Goal: Task Accomplishment & Management: Manage account settings

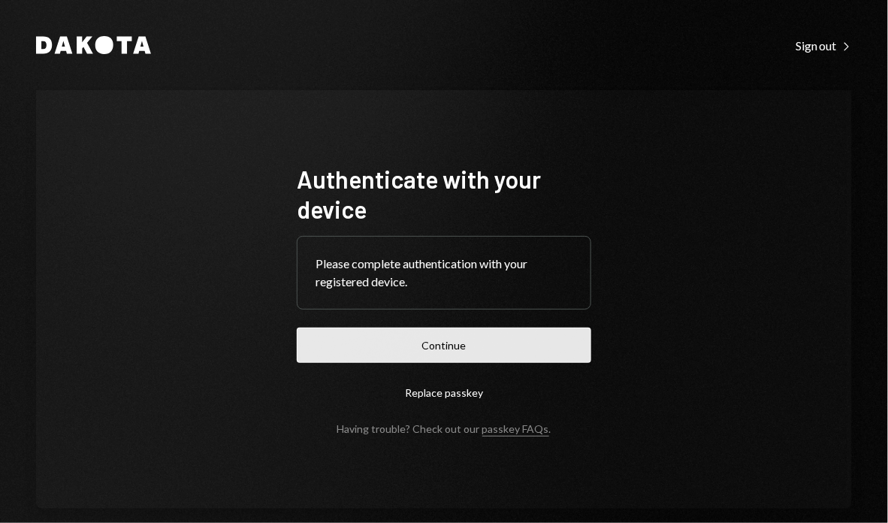
click at [393, 341] on button "Continue" at bounding box center [444, 344] width 294 height 35
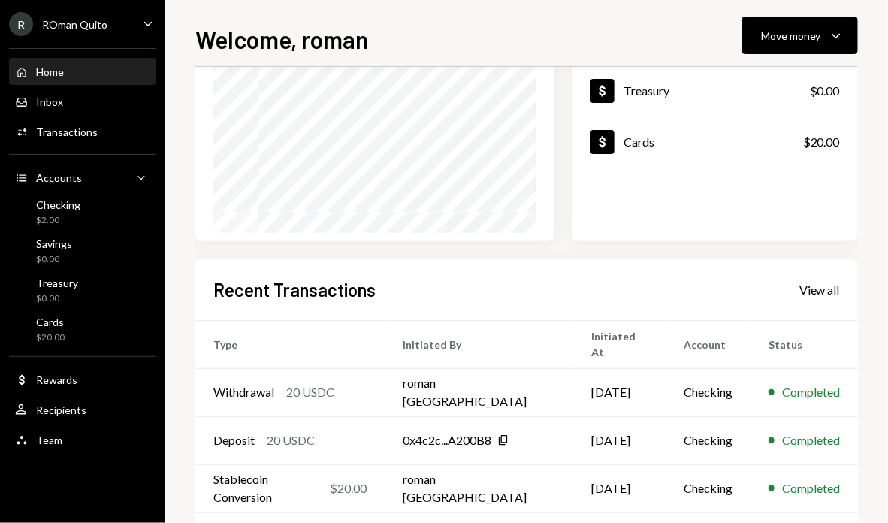
scroll to position [311, 0]
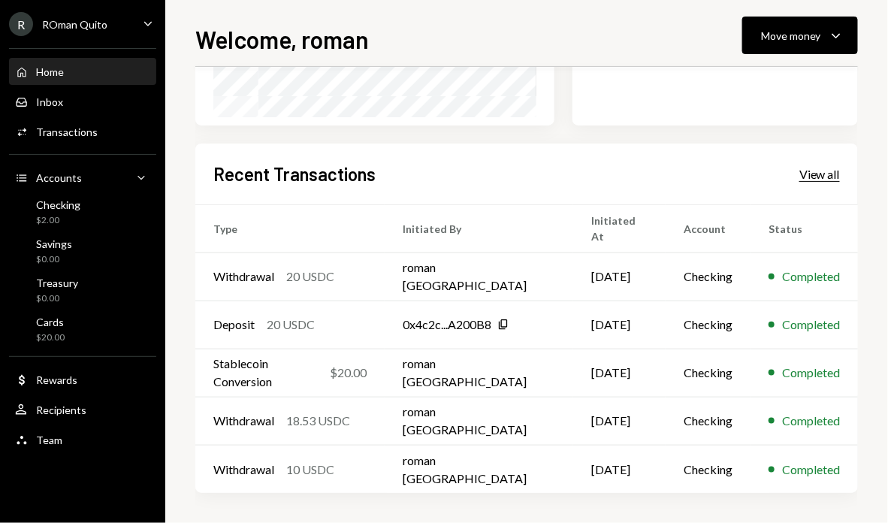
click at [803, 175] on div "View all" at bounding box center [819, 174] width 41 height 15
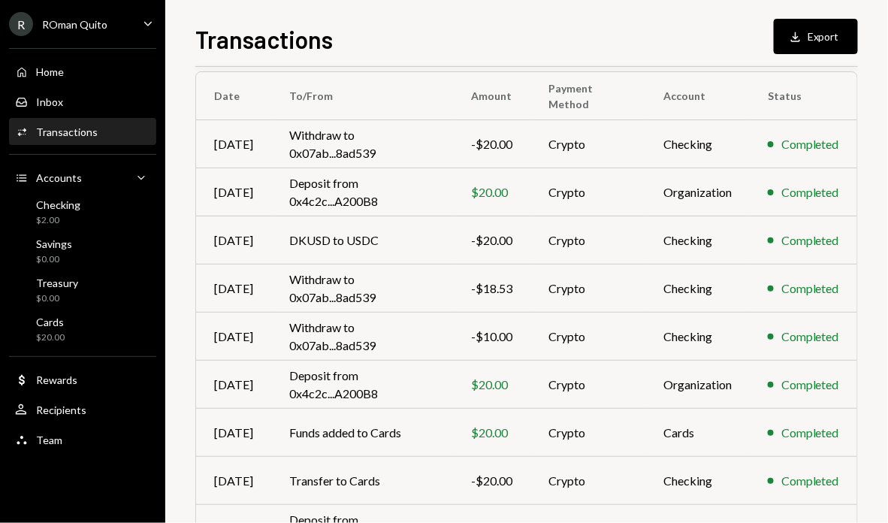
scroll to position [261, 0]
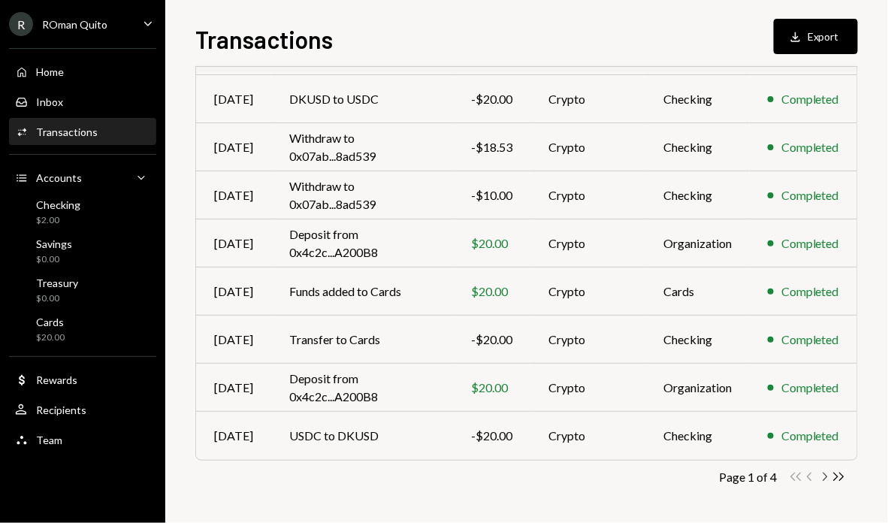
click at [827, 476] on icon "Chevron Right" at bounding box center [824, 476] width 14 height 14
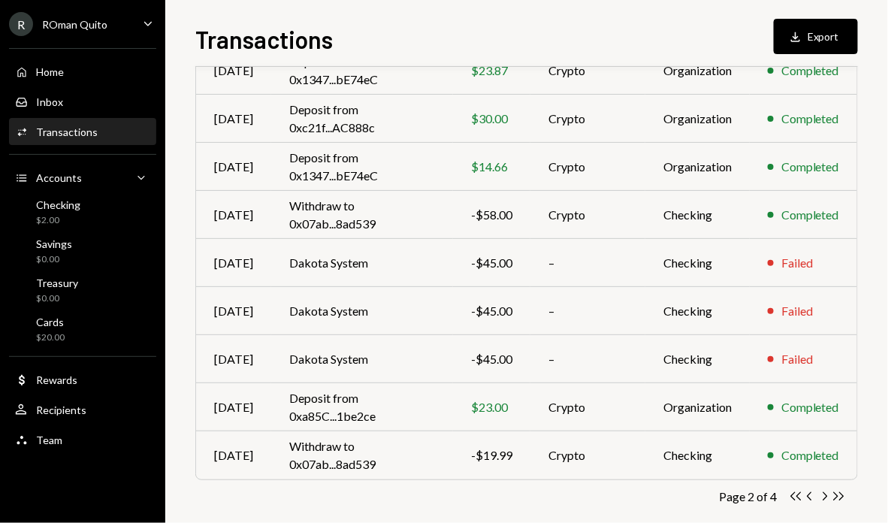
scroll to position [245, 0]
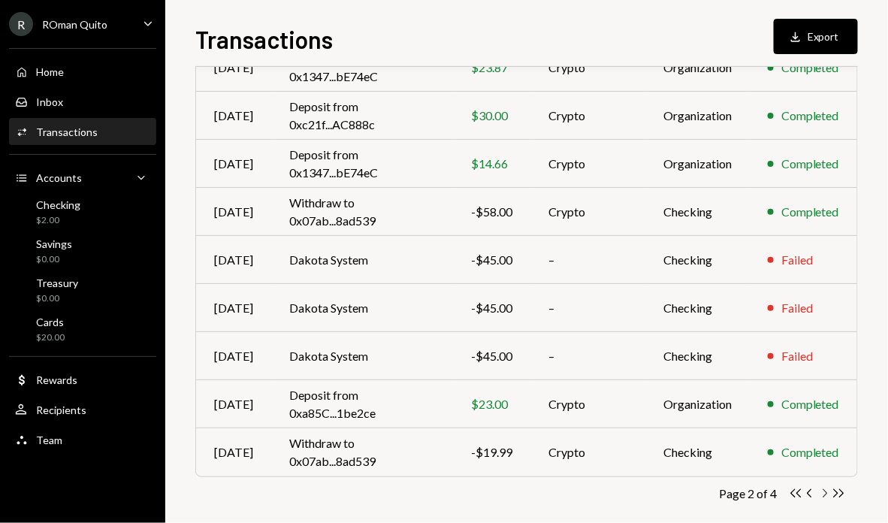
click at [823, 494] on icon "Chevron Right" at bounding box center [824, 493] width 14 height 14
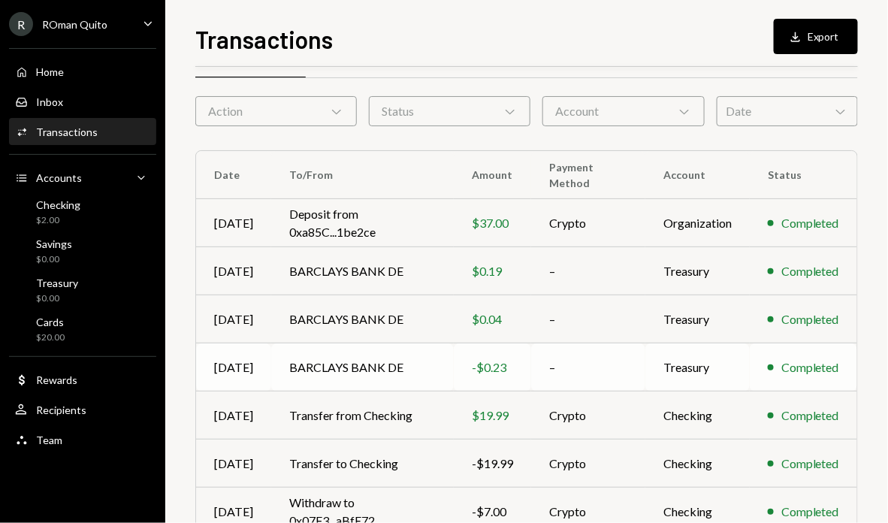
scroll to position [41, 0]
click at [427, 279] on td "BARCLAYS BANK DE" at bounding box center [362, 271] width 182 height 48
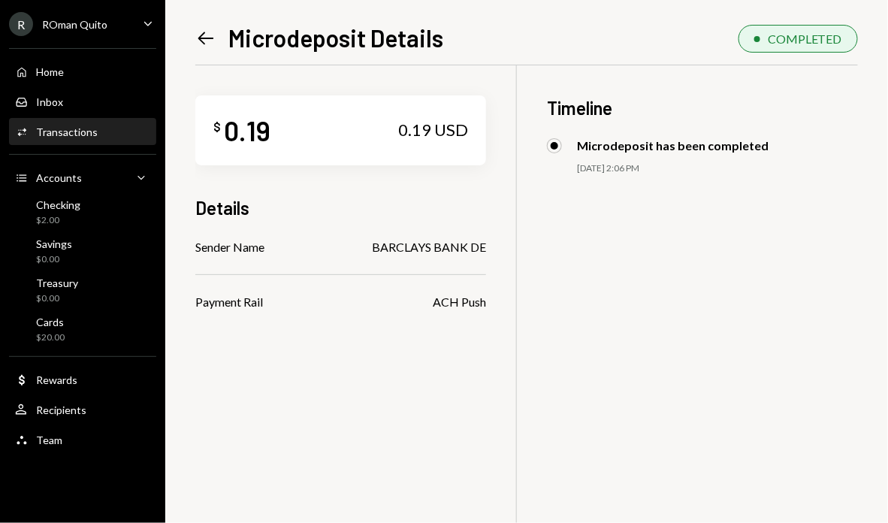
click at [206, 38] on icon "Left Arrow" at bounding box center [205, 38] width 21 height 21
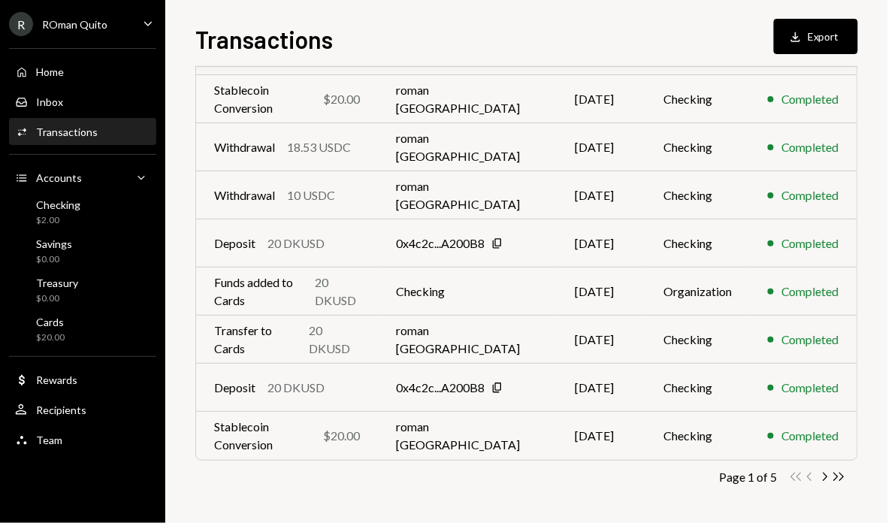
scroll to position [261, 0]
click at [824, 478] on icon "Chevron Right" at bounding box center [824, 477] width 14 height 14
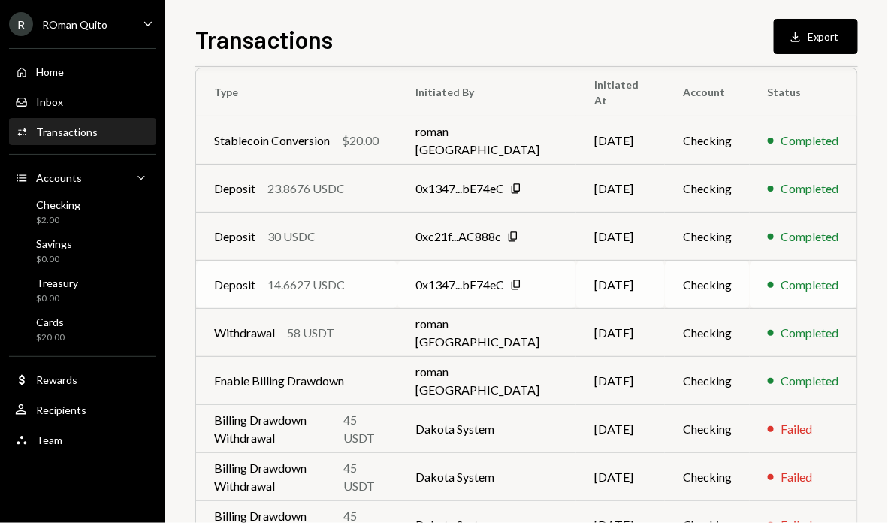
scroll to position [0, 0]
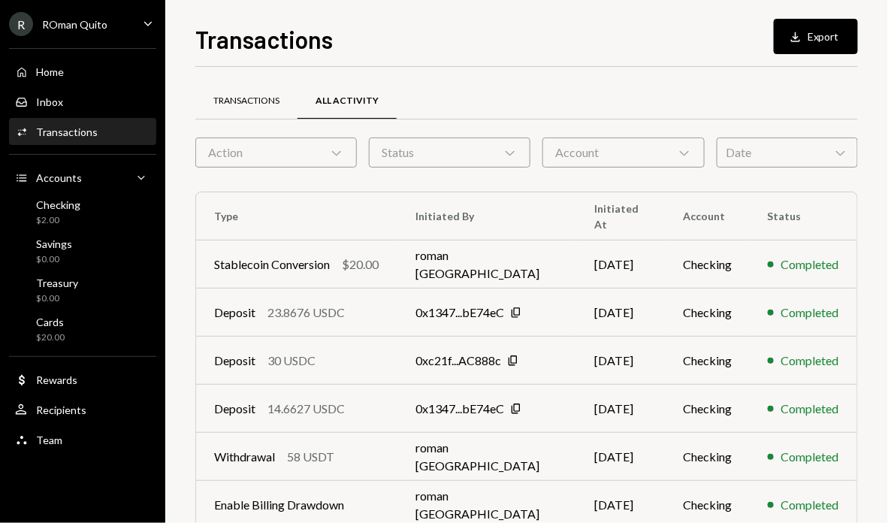
click at [258, 104] on div "Transactions" at bounding box center [246, 101] width 66 height 13
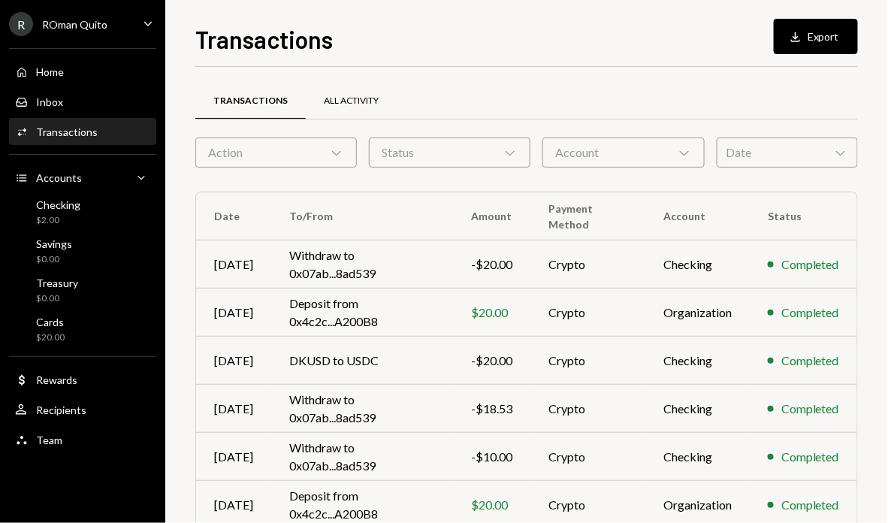
click at [358, 104] on div "All Activity" at bounding box center [351, 101] width 55 height 13
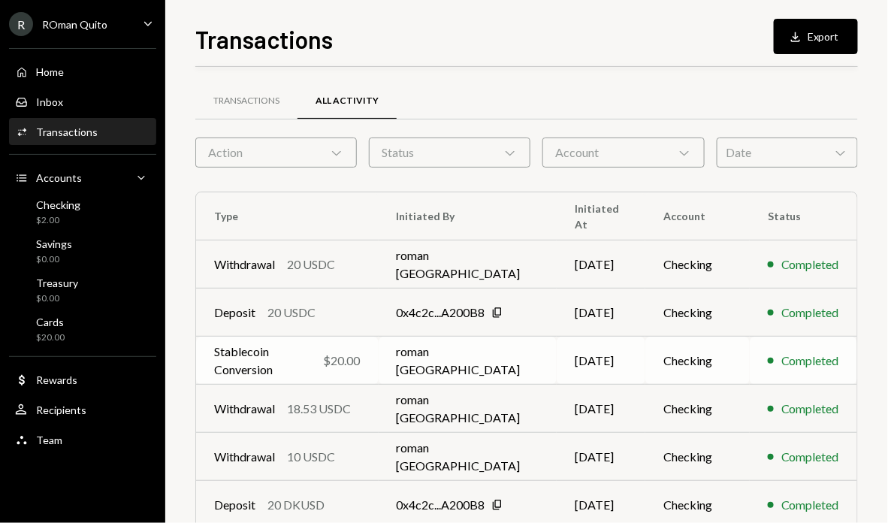
scroll to position [261, 0]
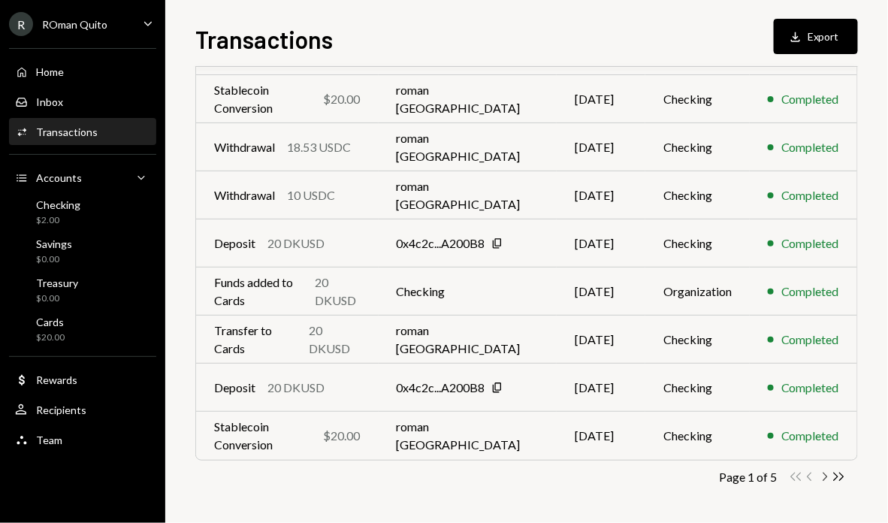
click at [826, 477] on icon "Chevron Right" at bounding box center [824, 476] width 14 height 14
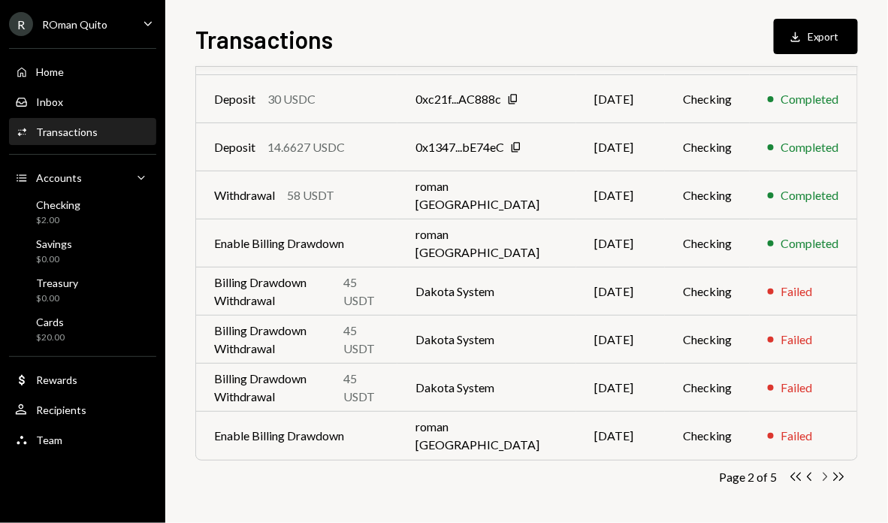
click at [826, 477] on icon "Chevron Right" at bounding box center [824, 476] width 14 height 14
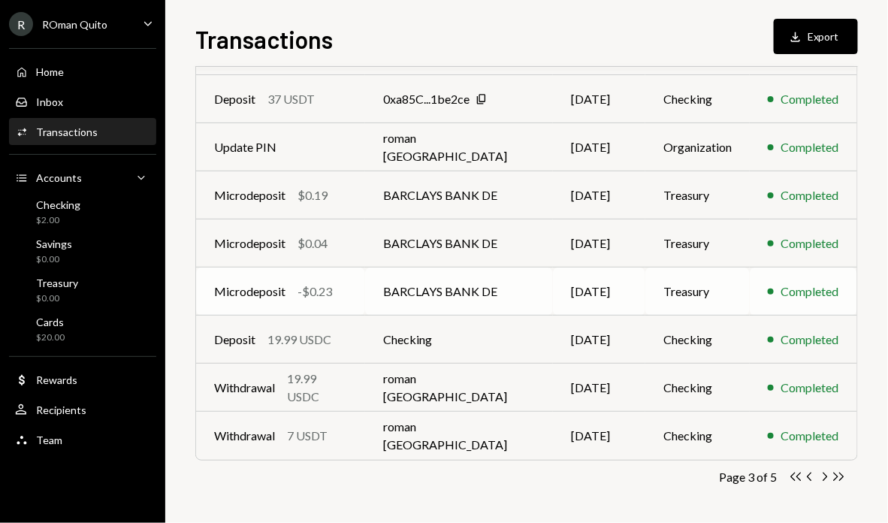
click at [430, 291] on td "BARCLAYS BANK DE" at bounding box center [459, 291] width 188 height 48
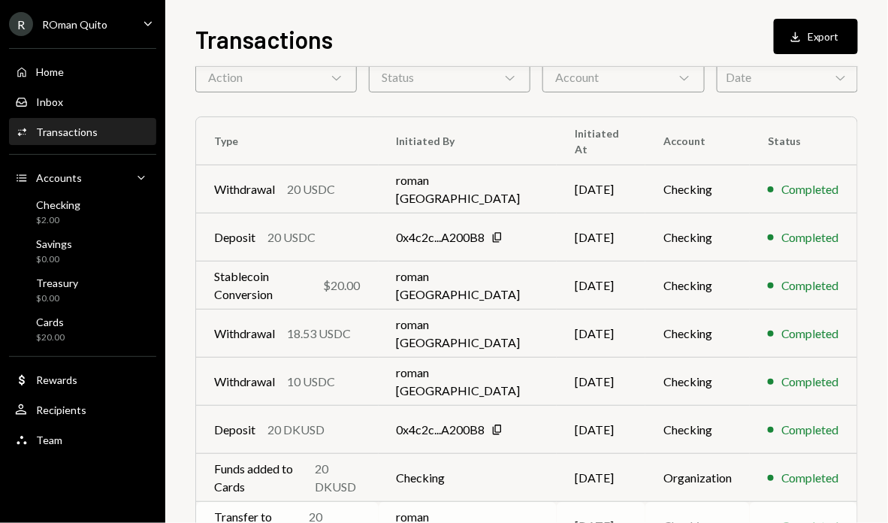
scroll to position [261, 0]
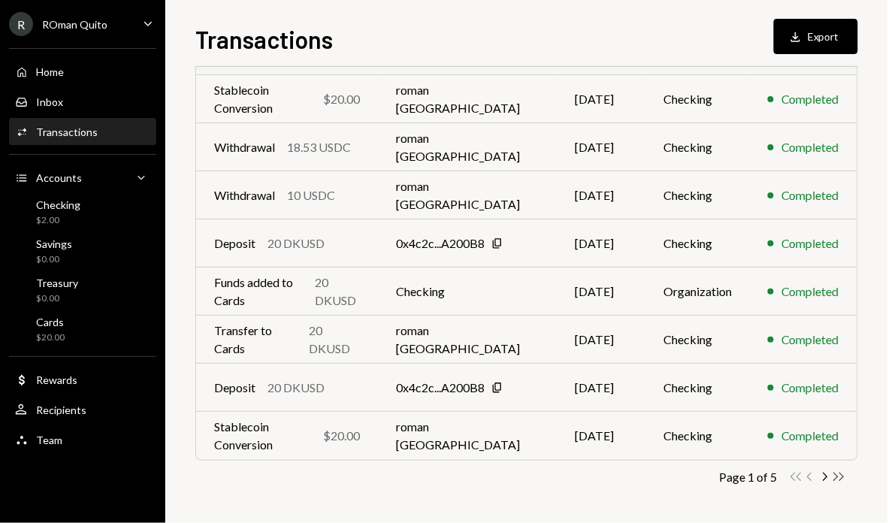
click at [843, 476] on icon "Double Arrow Right" at bounding box center [838, 476] width 14 height 14
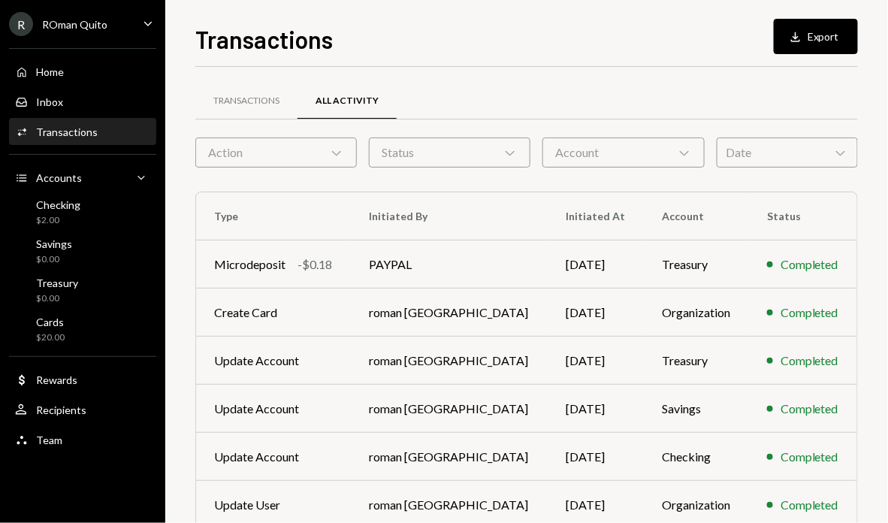
scroll to position [117, 0]
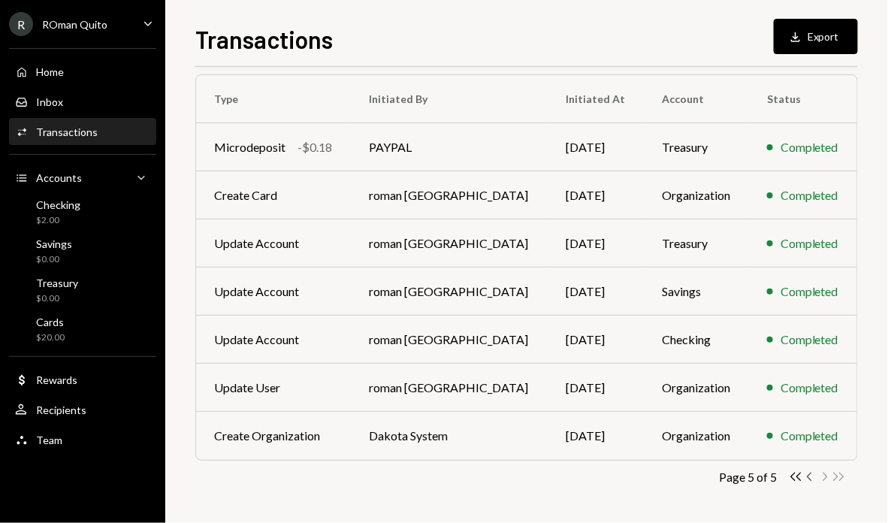
click at [812, 478] on icon "Chevron Left" at bounding box center [810, 476] width 14 height 14
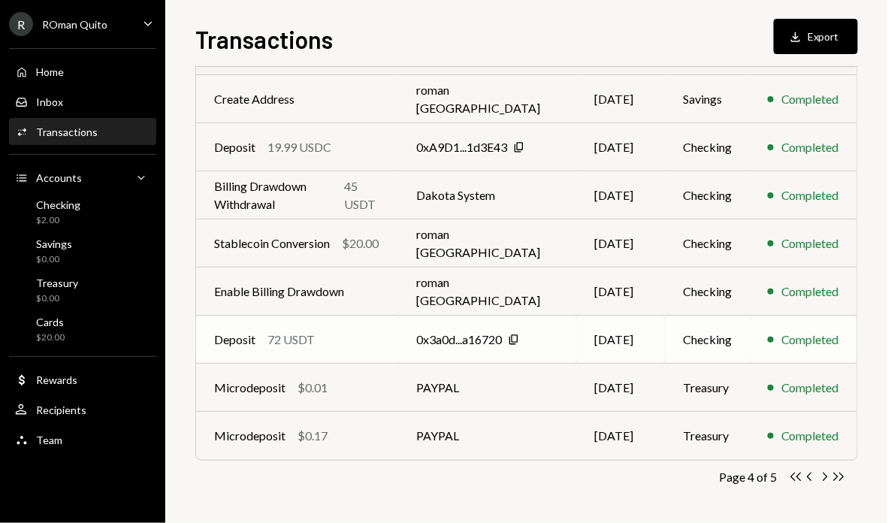
scroll to position [261, 0]
click at [455, 424] on td "PAYPAL" at bounding box center [487, 435] width 178 height 48
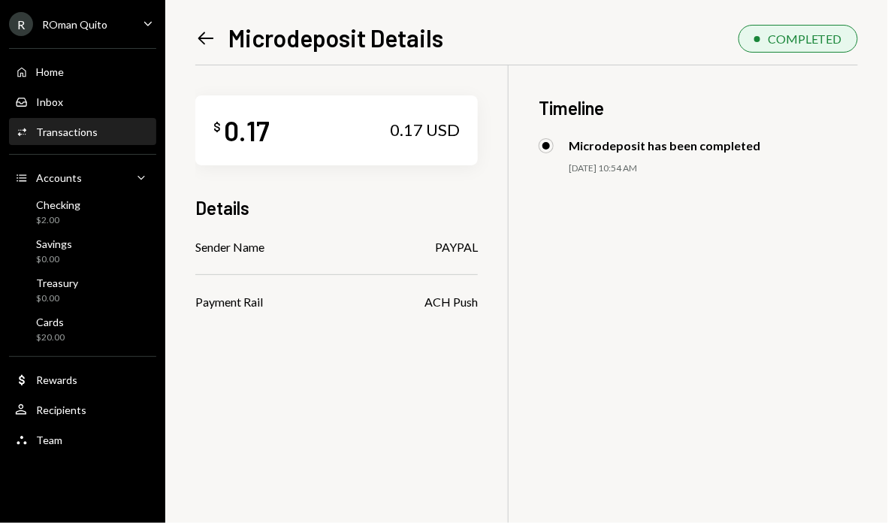
click at [204, 38] on icon at bounding box center [206, 38] width 16 height 13
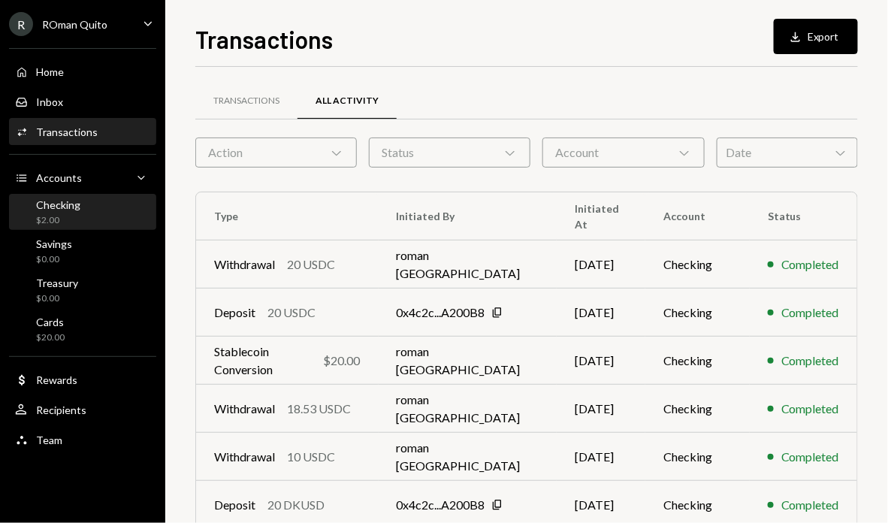
click at [62, 211] on div "Checking $2.00" at bounding box center [58, 212] width 44 height 29
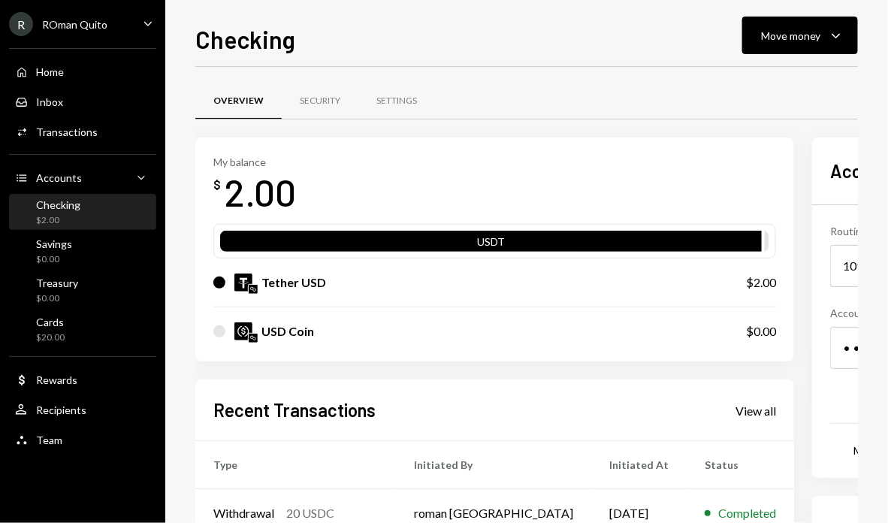
scroll to position [236, 0]
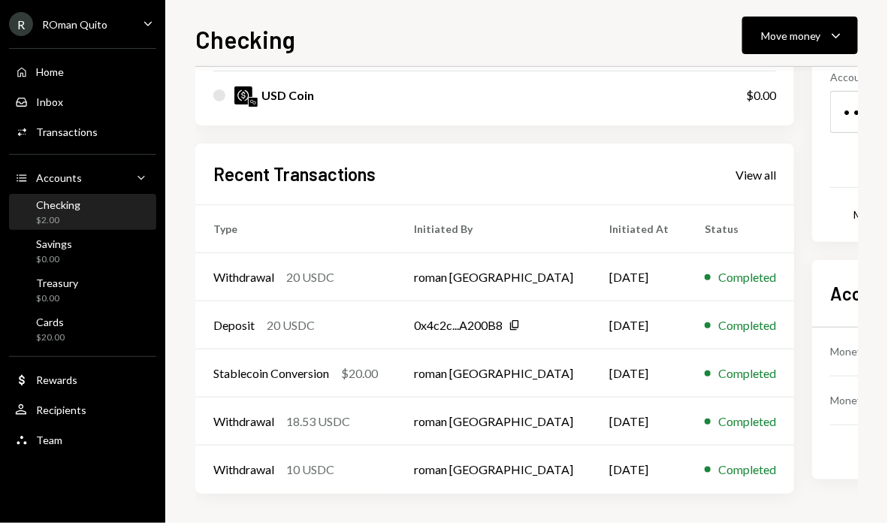
click at [116, 35] on div "R ROman Quito Caret Down" at bounding box center [82, 24] width 165 height 24
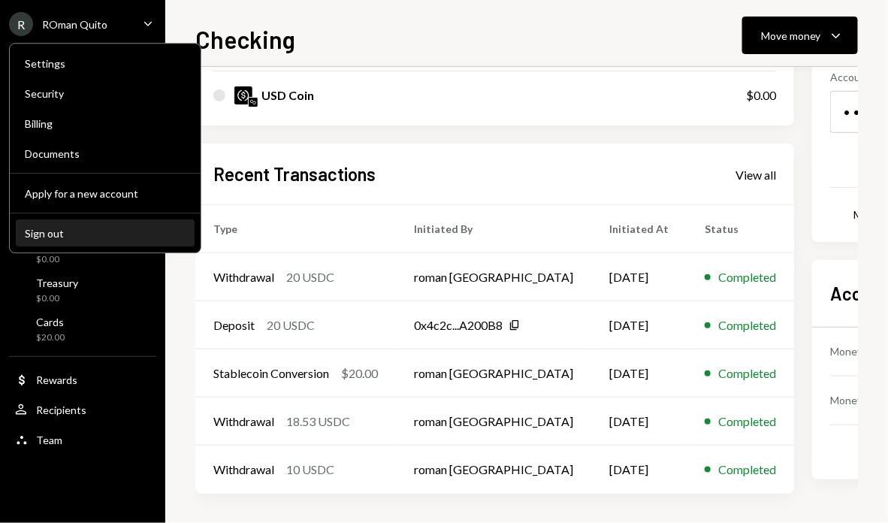
click at [56, 233] on div "Sign out" at bounding box center [105, 233] width 161 height 13
click at [134, 225] on button "Sign out" at bounding box center [105, 233] width 179 height 27
